Goal: Find specific page/section: Find specific page/section

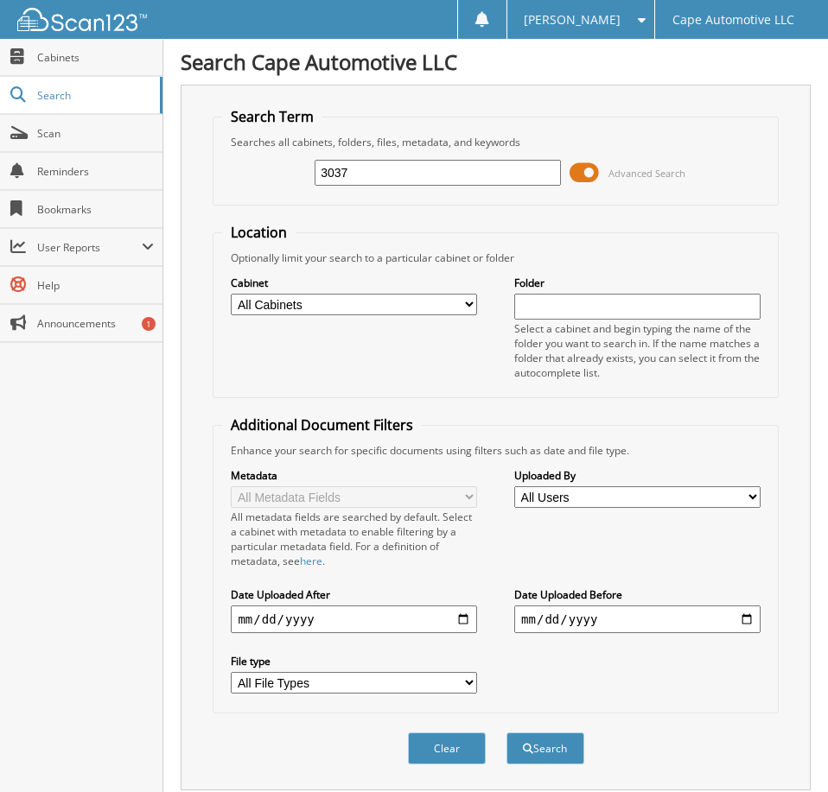
click at [494, 186] on input "3037" at bounding box center [437, 173] width 245 height 26
type input "06467"
click at [506, 733] on button "Search" at bounding box center [545, 749] width 78 height 32
click at [589, 178] on span at bounding box center [583, 173] width 29 height 26
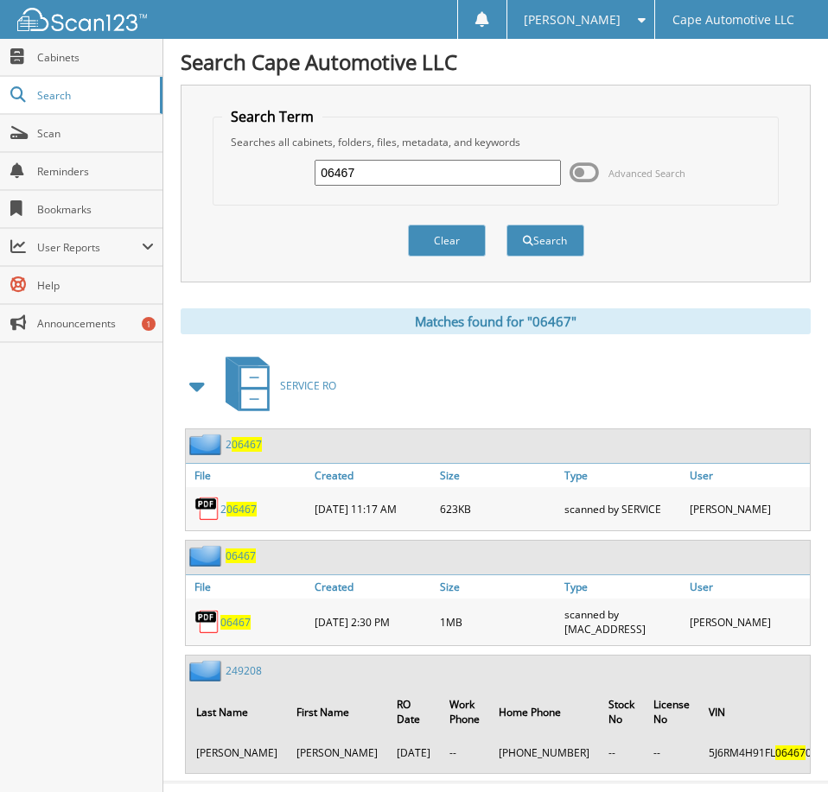
click at [242, 630] on span "06467" at bounding box center [235, 622] width 30 height 15
click at [386, 179] on input "06467" at bounding box center [437, 173] width 245 height 26
type input "06481"
click at [506, 225] on button "Search" at bounding box center [545, 241] width 78 height 32
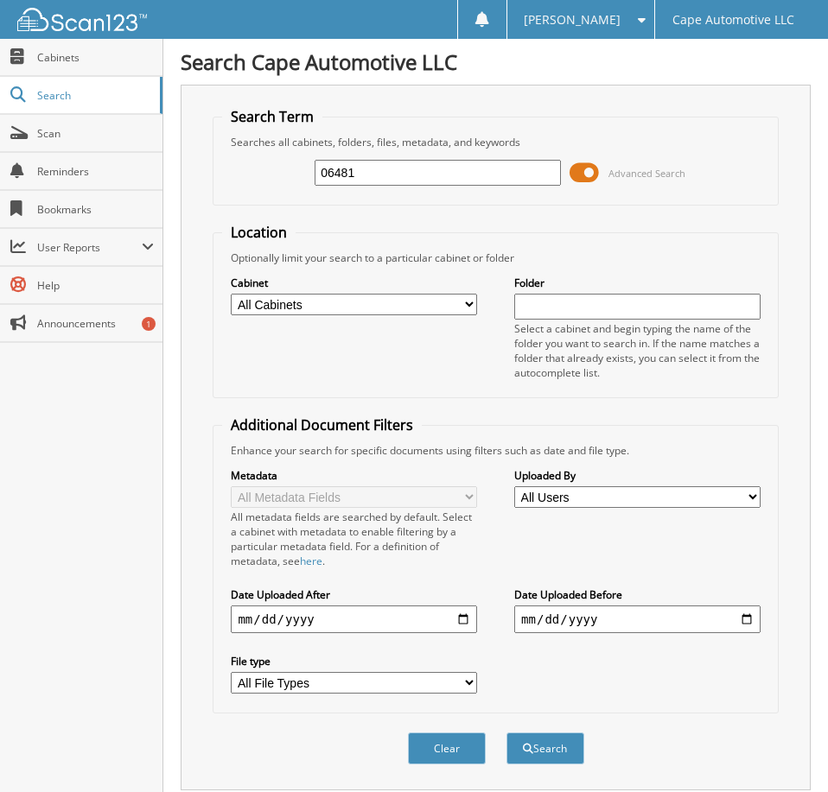
click at [581, 184] on span at bounding box center [583, 173] width 29 height 26
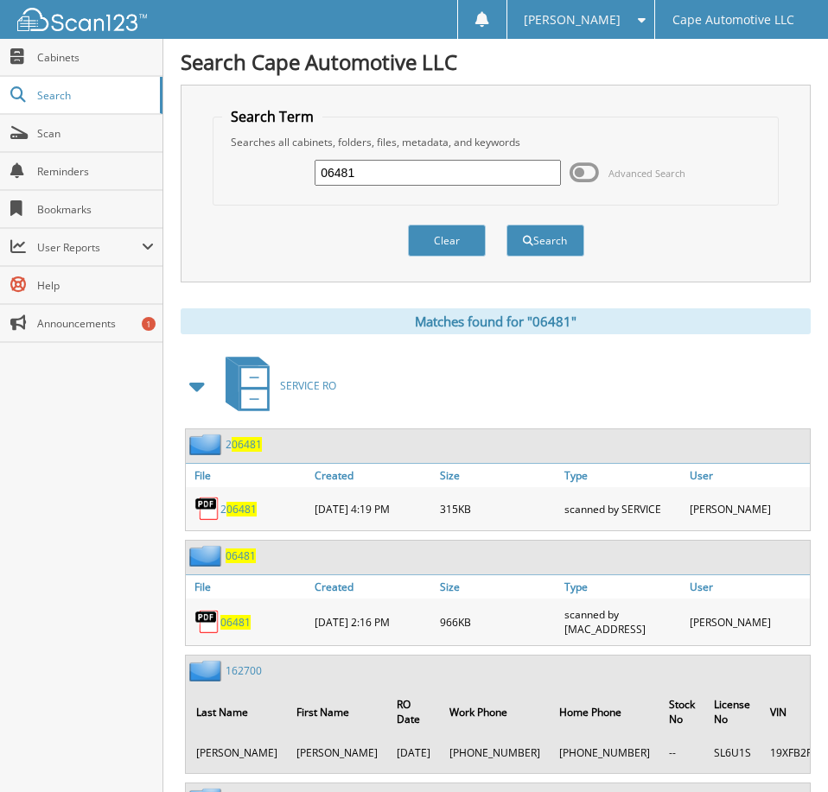
click at [234, 630] on span "06481" at bounding box center [235, 622] width 30 height 15
click at [395, 173] on input "06481" at bounding box center [437, 173] width 245 height 26
type input "06452"
click at [506, 225] on button "Search" at bounding box center [545, 241] width 78 height 32
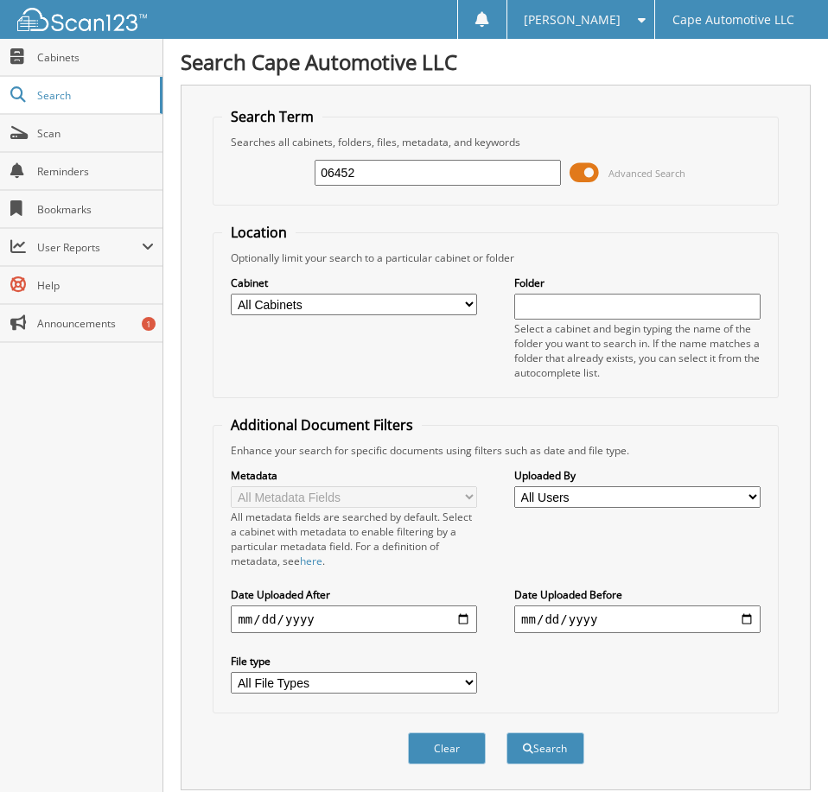
click at [585, 181] on span at bounding box center [583, 173] width 29 height 26
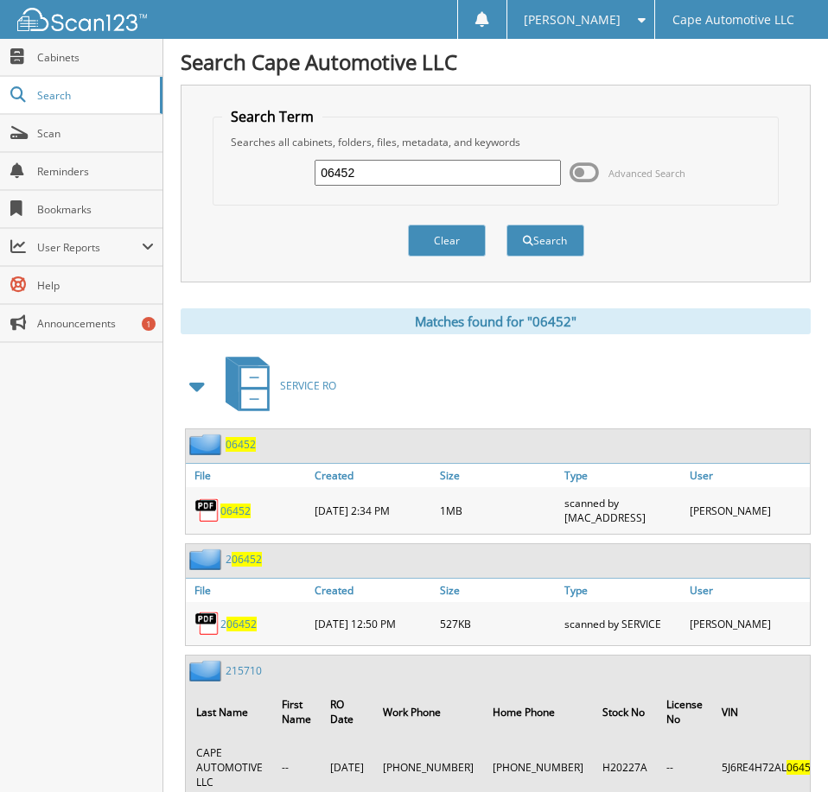
click at [241, 518] on span "06452" at bounding box center [235, 511] width 30 height 15
click at [397, 175] on input "06452" at bounding box center [437, 173] width 245 height 26
type input "06451"
click at [506, 225] on button "Search" at bounding box center [545, 241] width 78 height 32
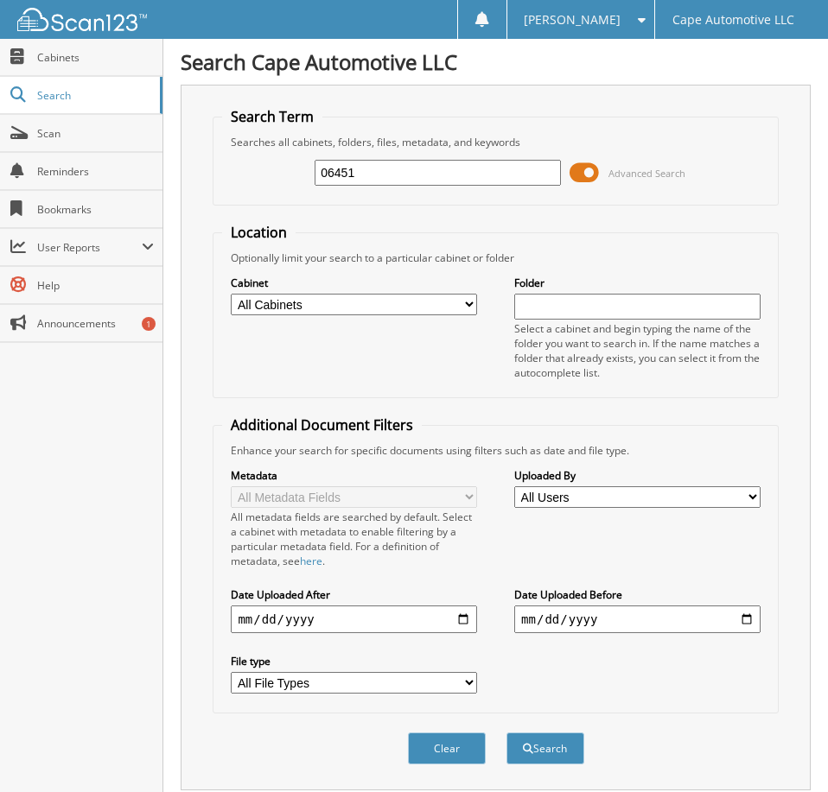
click at [587, 184] on span at bounding box center [583, 173] width 29 height 26
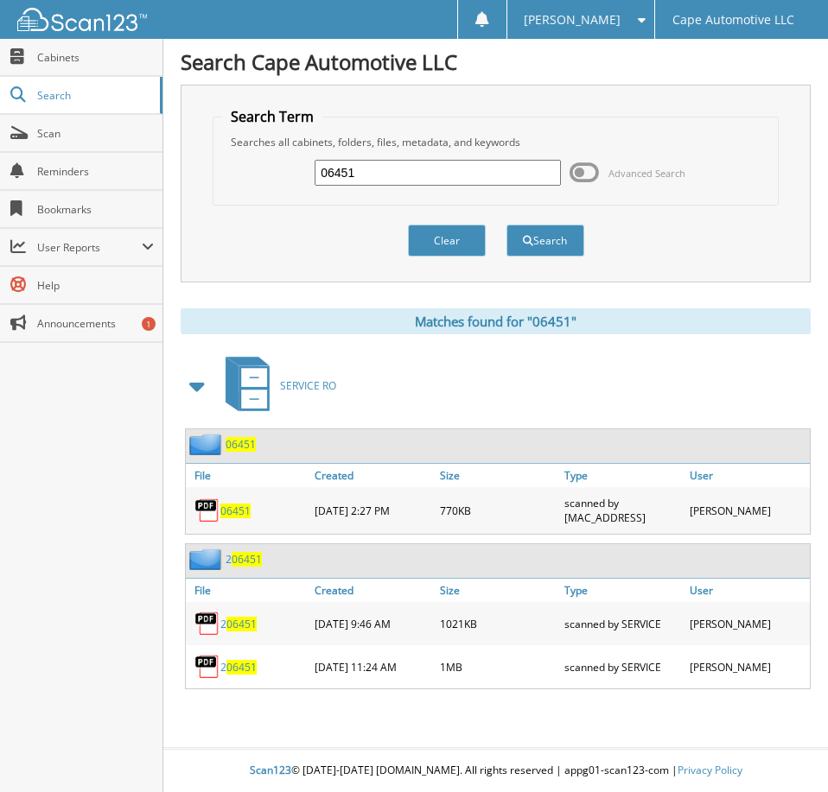
click at [239, 518] on span "06451" at bounding box center [235, 511] width 30 height 15
click at [238, 518] on span "06451" at bounding box center [235, 511] width 30 height 15
click at [385, 184] on input "06451" at bounding box center [437, 173] width 245 height 26
type input "06412"
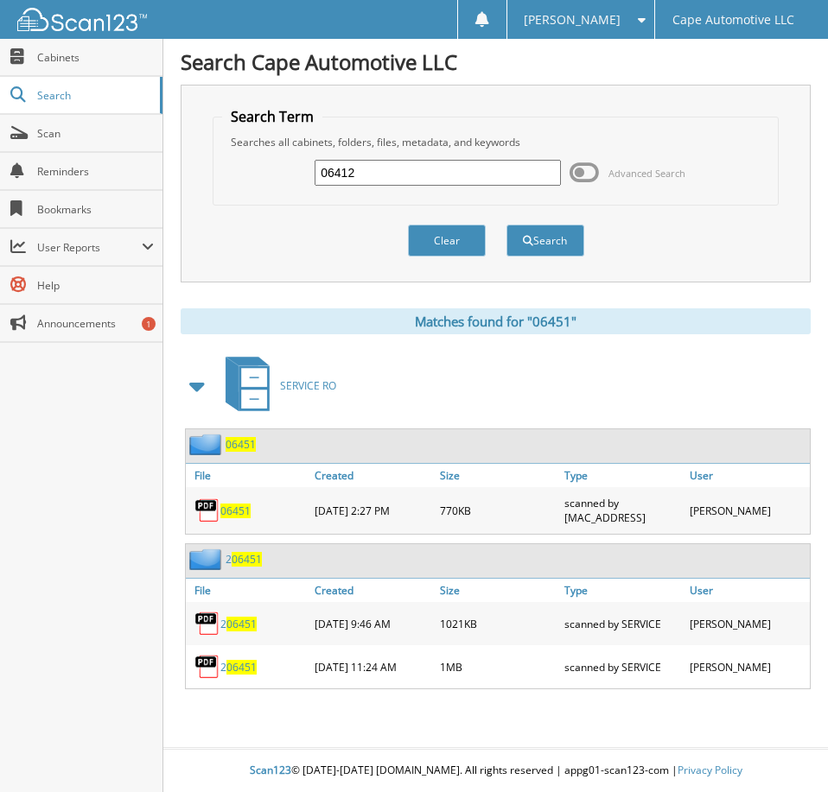
click at [506, 225] on button "Search" at bounding box center [545, 241] width 78 height 32
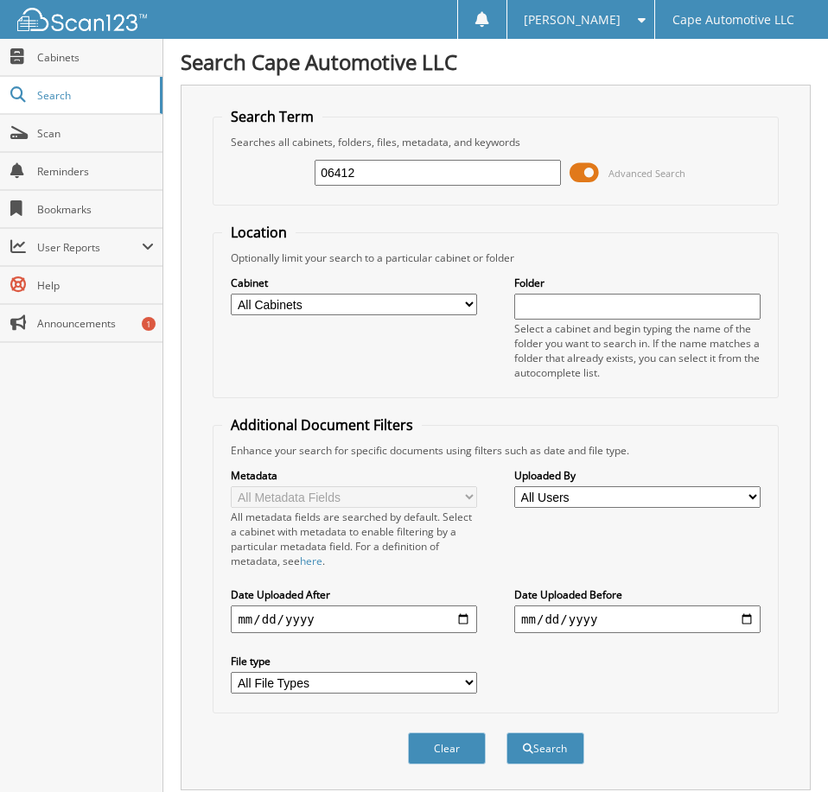
click at [584, 182] on span at bounding box center [583, 173] width 29 height 26
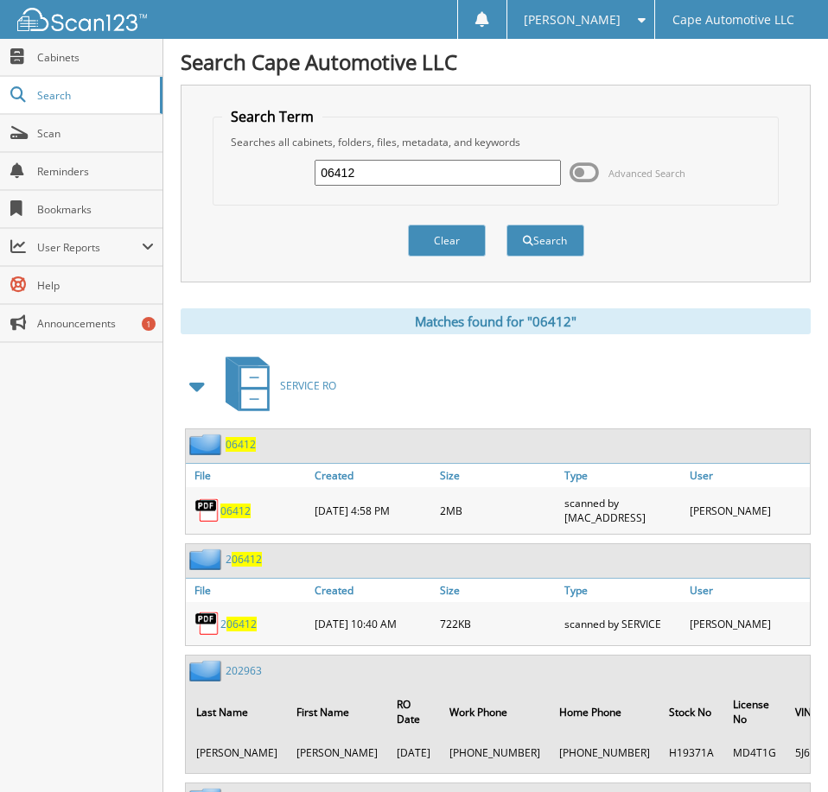
click at [238, 518] on span "06412" at bounding box center [235, 511] width 30 height 15
click at [371, 186] on input "06412" at bounding box center [437, 173] width 245 height 26
type input "06171"
click at [506, 225] on button "Search" at bounding box center [545, 241] width 78 height 32
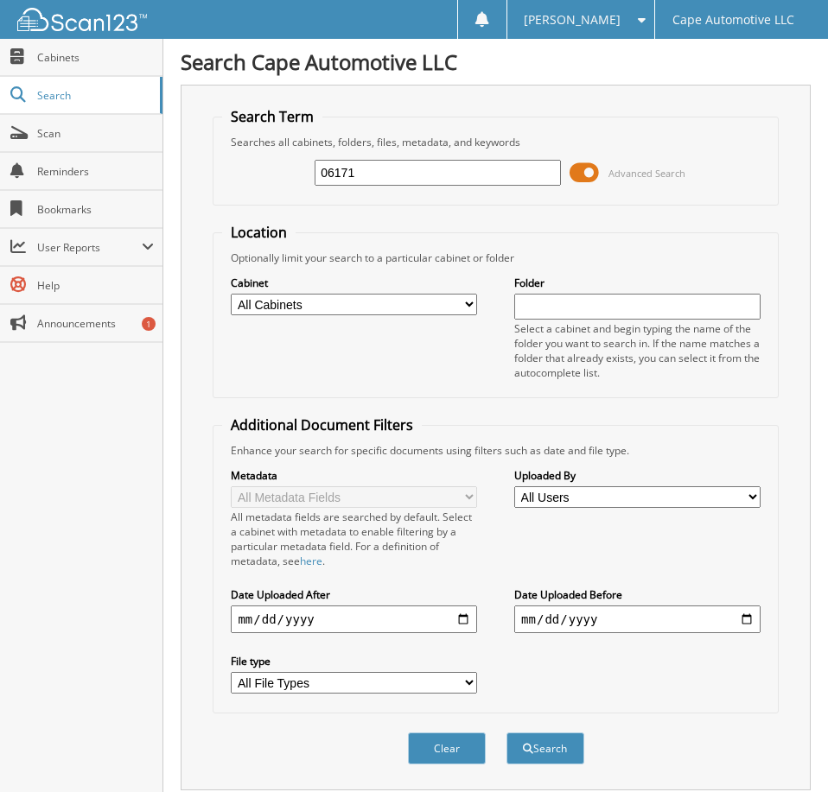
click at [581, 183] on span at bounding box center [583, 173] width 29 height 26
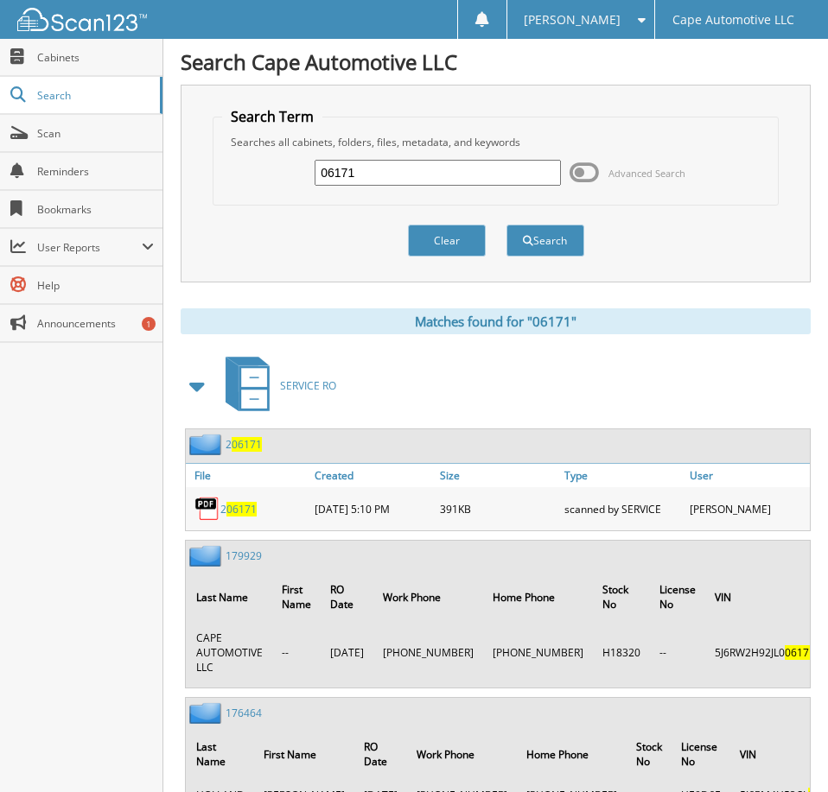
click at [395, 172] on input "06171" at bounding box center [437, 173] width 245 height 26
type input "06141"
click at [506, 225] on button "Search" at bounding box center [545, 241] width 78 height 32
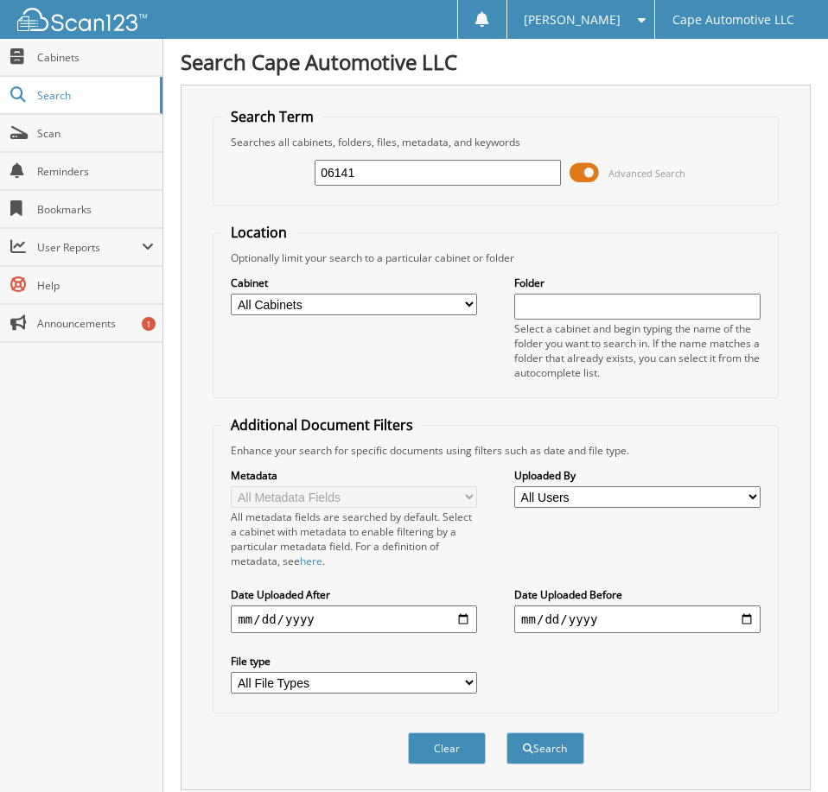
click at [588, 181] on span at bounding box center [583, 173] width 29 height 26
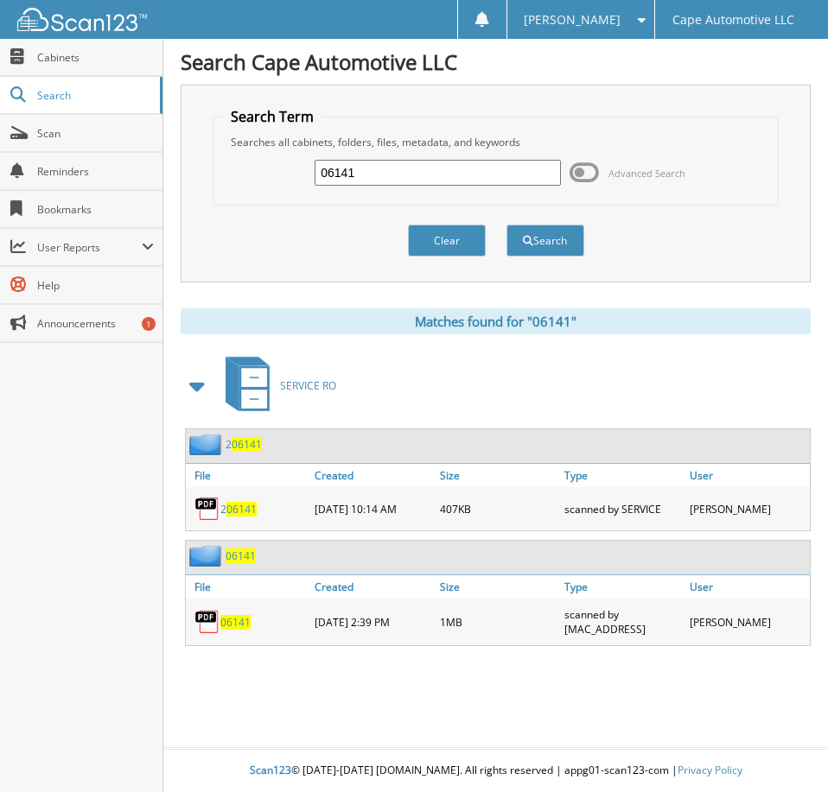
click at [238, 630] on span "06141" at bounding box center [235, 622] width 30 height 15
click at [409, 180] on input "06141" at bounding box center [437, 173] width 245 height 26
type input "06171"
click at [506, 225] on button "Search" at bounding box center [545, 241] width 78 height 32
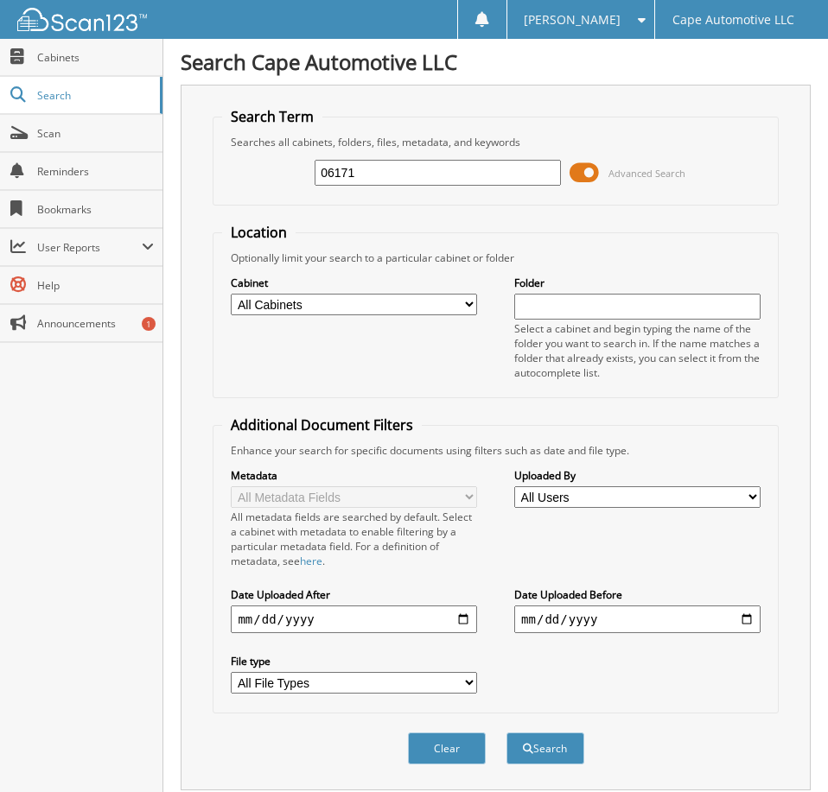
click at [581, 181] on span at bounding box center [583, 173] width 29 height 26
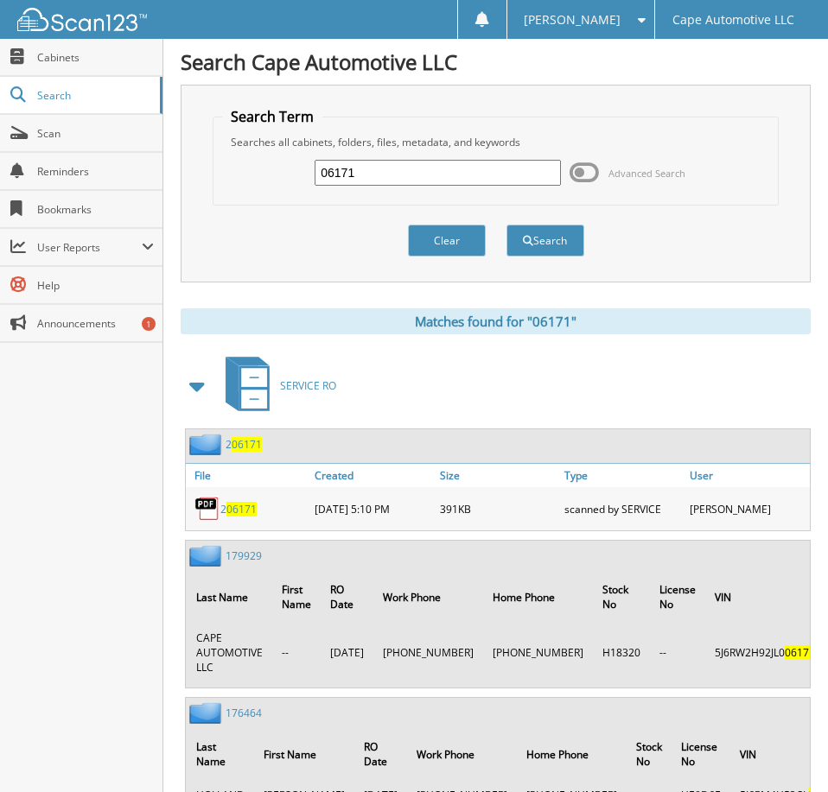
click at [446, 181] on input "06171" at bounding box center [437, 173] width 245 height 26
type input "05284"
click at [506, 225] on button "Search" at bounding box center [545, 241] width 78 height 32
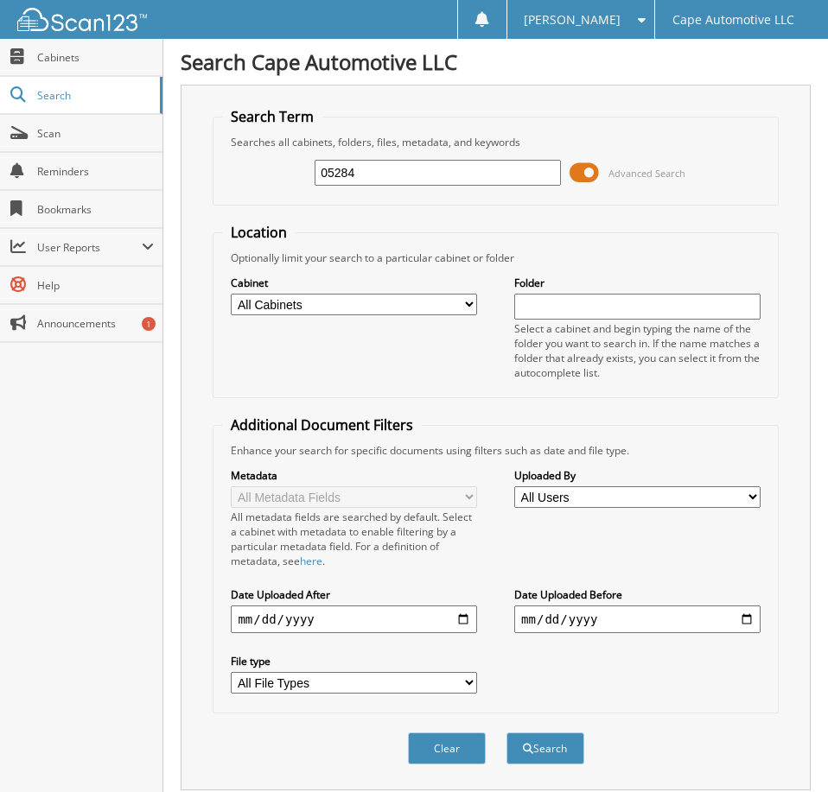
click at [581, 186] on span at bounding box center [583, 173] width 29 height 26
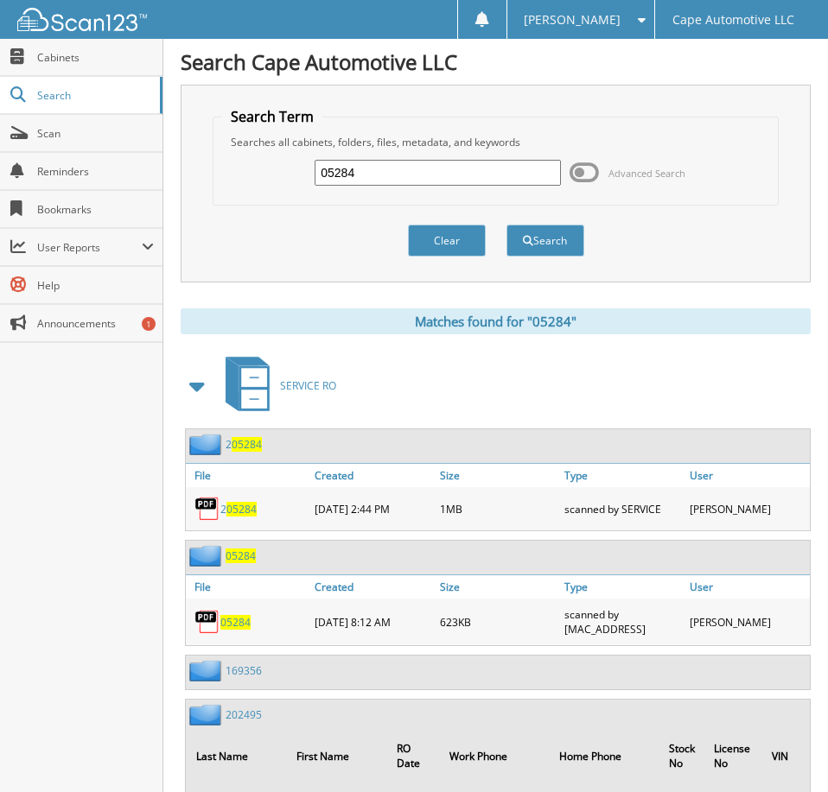
click at [393, 175] on input "05284" at bounding box center [437, 173] width 245 height 26
type input "06467"
click at [506, 225] on button "Search" at bounding box center [545, 241] width 78 height 32
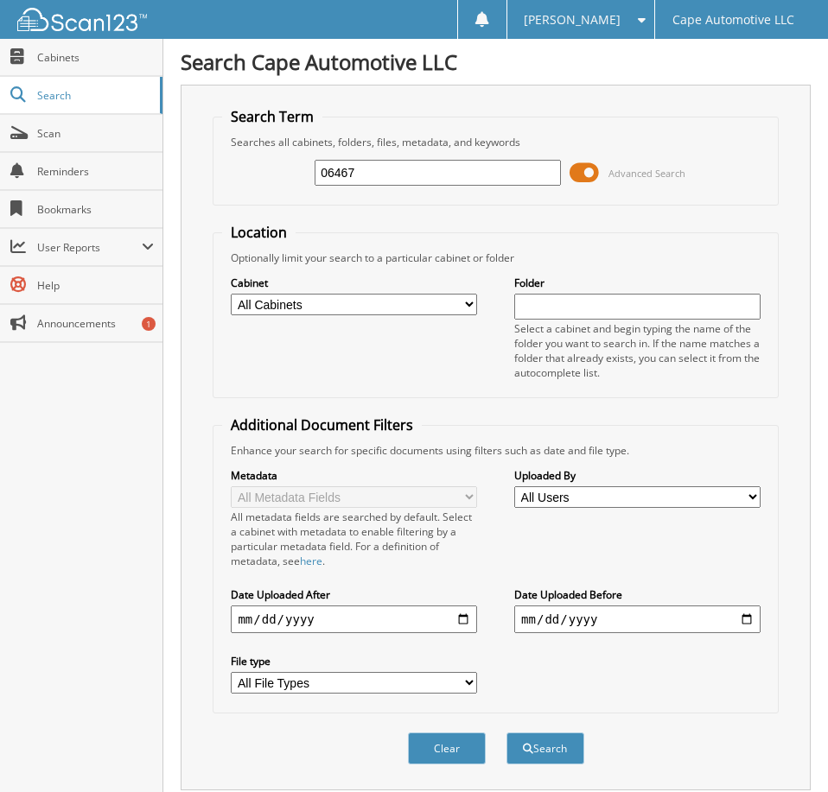
click at [590, 181] on span at bounding box center [583, 173] width 29 height 26
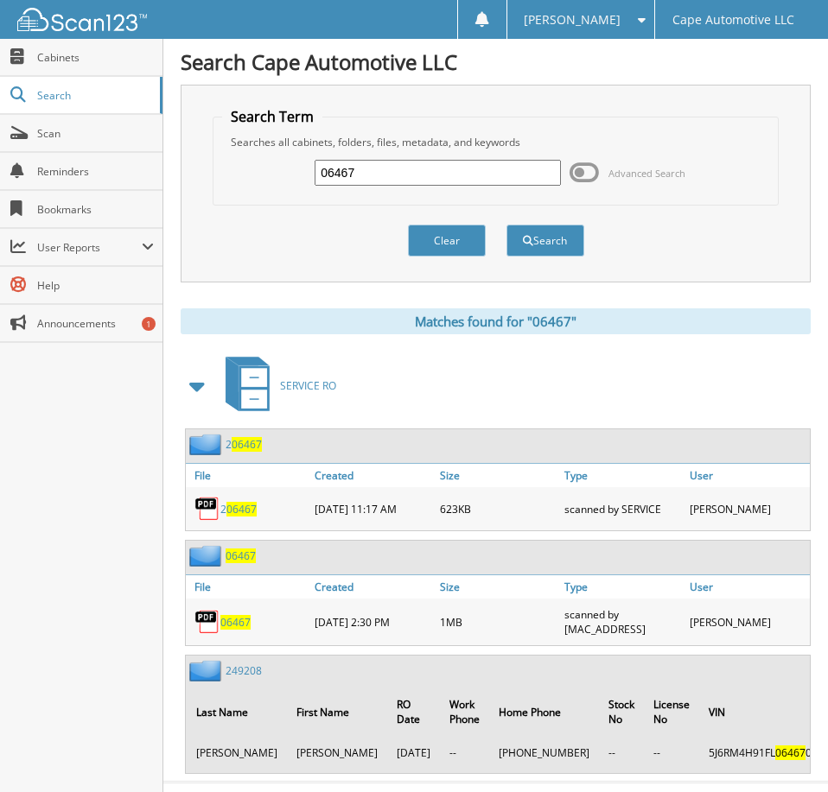
click at [238, 630] on span "06467" at bounding box center [235, 622] width 30 height 15
click at [405, 182] on input "06467" at bounding box center [437, 173] width 245 height 26
type input "06481"
click at [506, 225] on button "Search" at bounding box center [545, 241] width 78 height 32
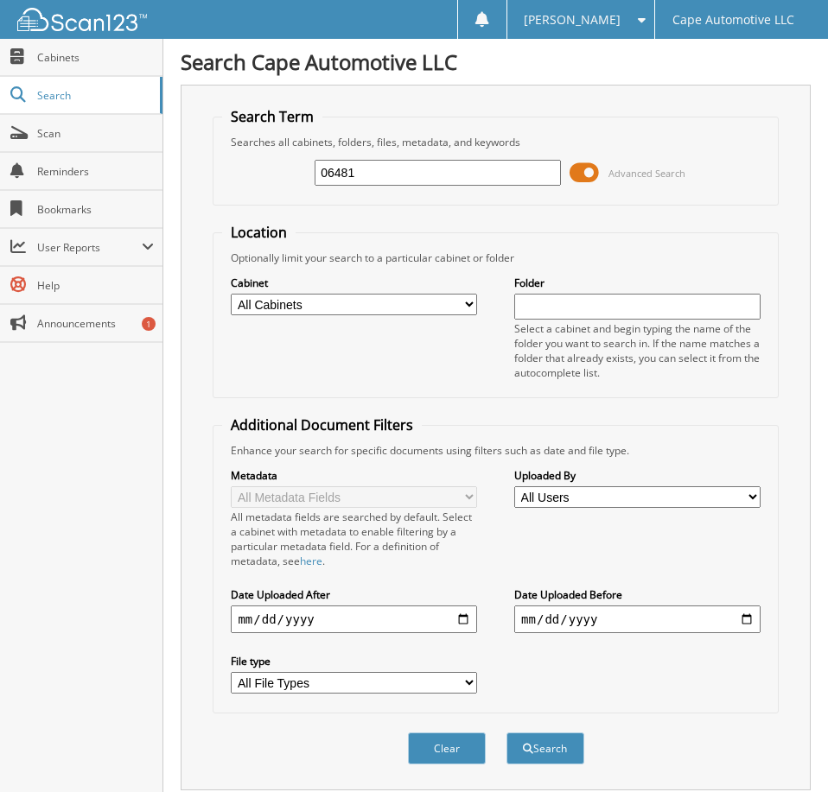
click at [584, 177] on span at bounding box center [583, 173] width 29 height 26
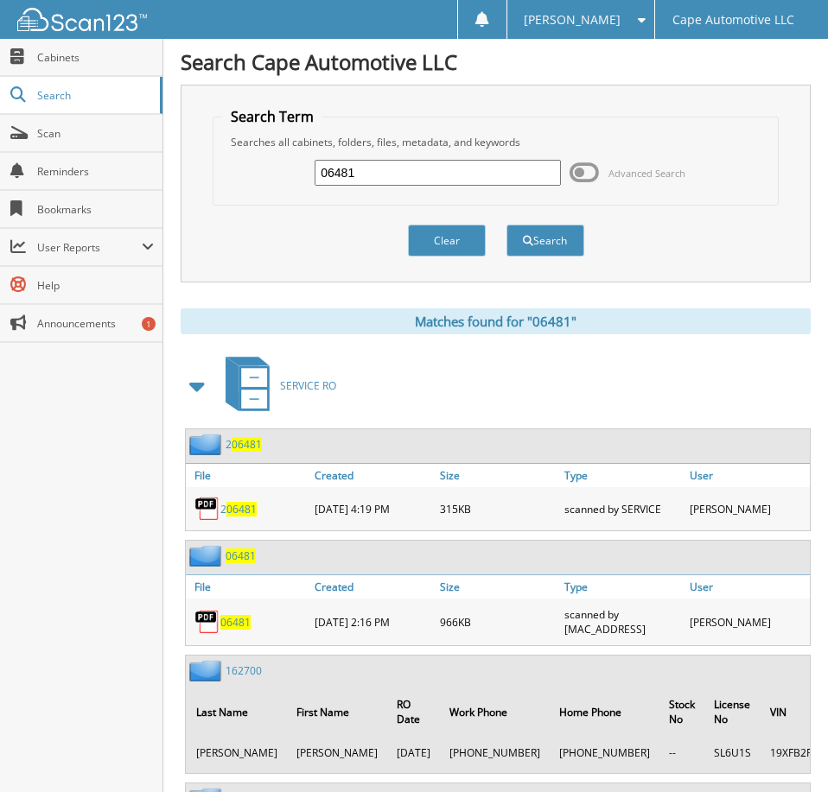
click at [607, 10] on div "[PERSON_NAME]" at bounding box center [581, 19] width 130 height 39
click at [613, 88] on link "Logout" at bounding box center [580, 84] width 147 height 30
click at [614, 15] on span "[PERSON_NAME]" at bounding box center [572, 20] width 97 height 10
click at [619, 85] on link "Logout" at bounding box center [580, 84] width 147 height 30
